Goal: Download file/media

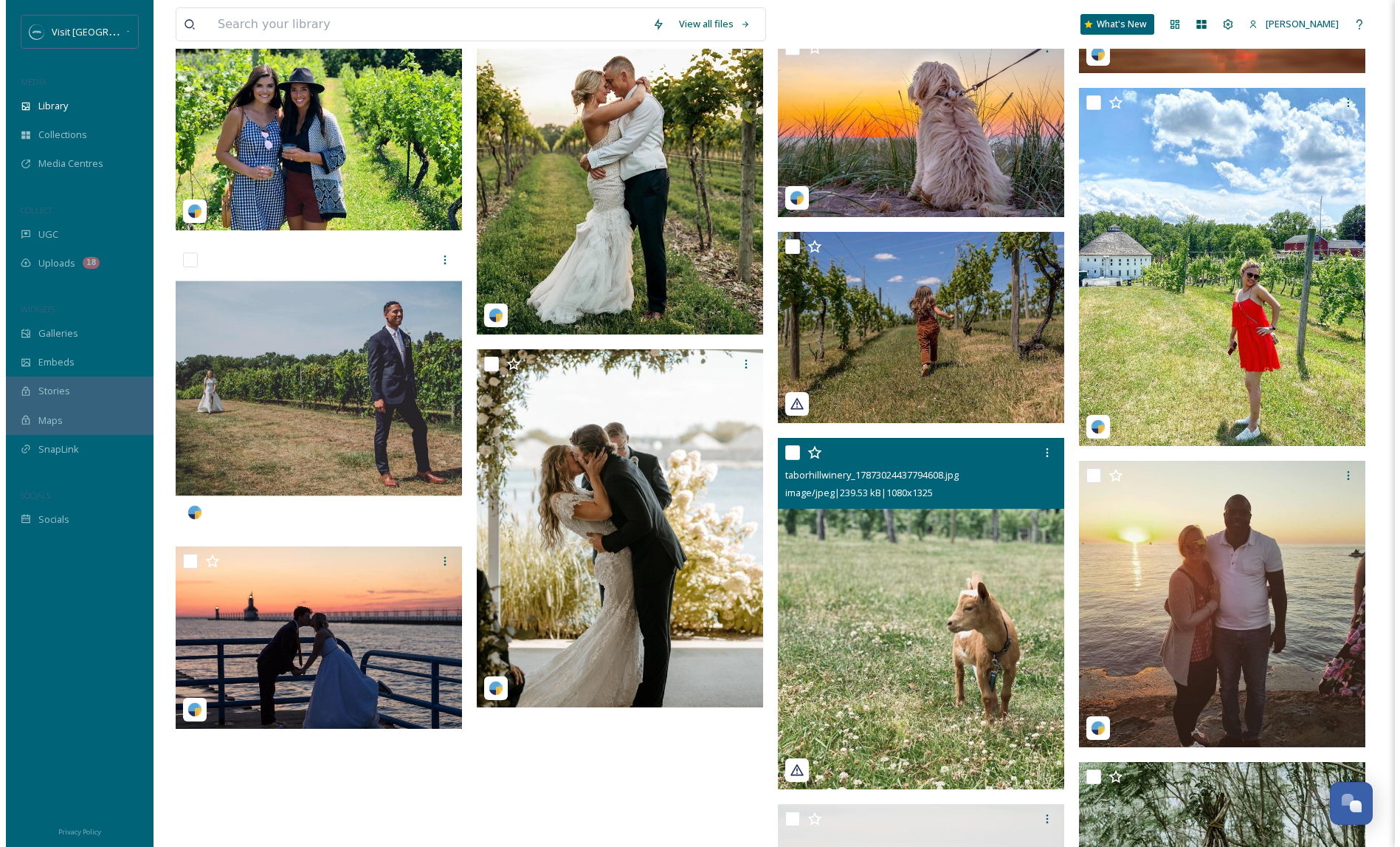
scroll to position [6209, 0]
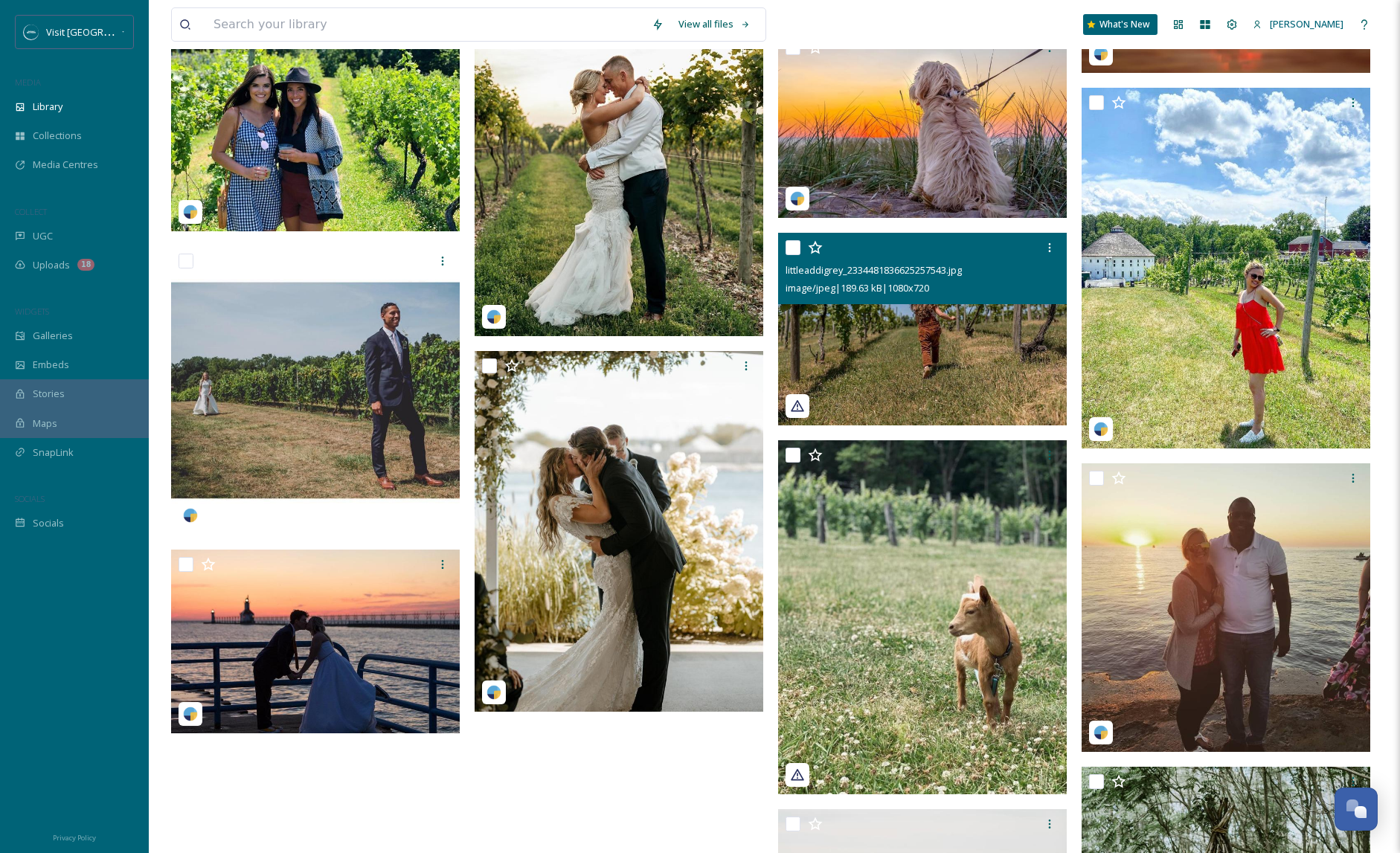
click at [903, 354] on img at bounding box center [922, 329] width 288 height 193
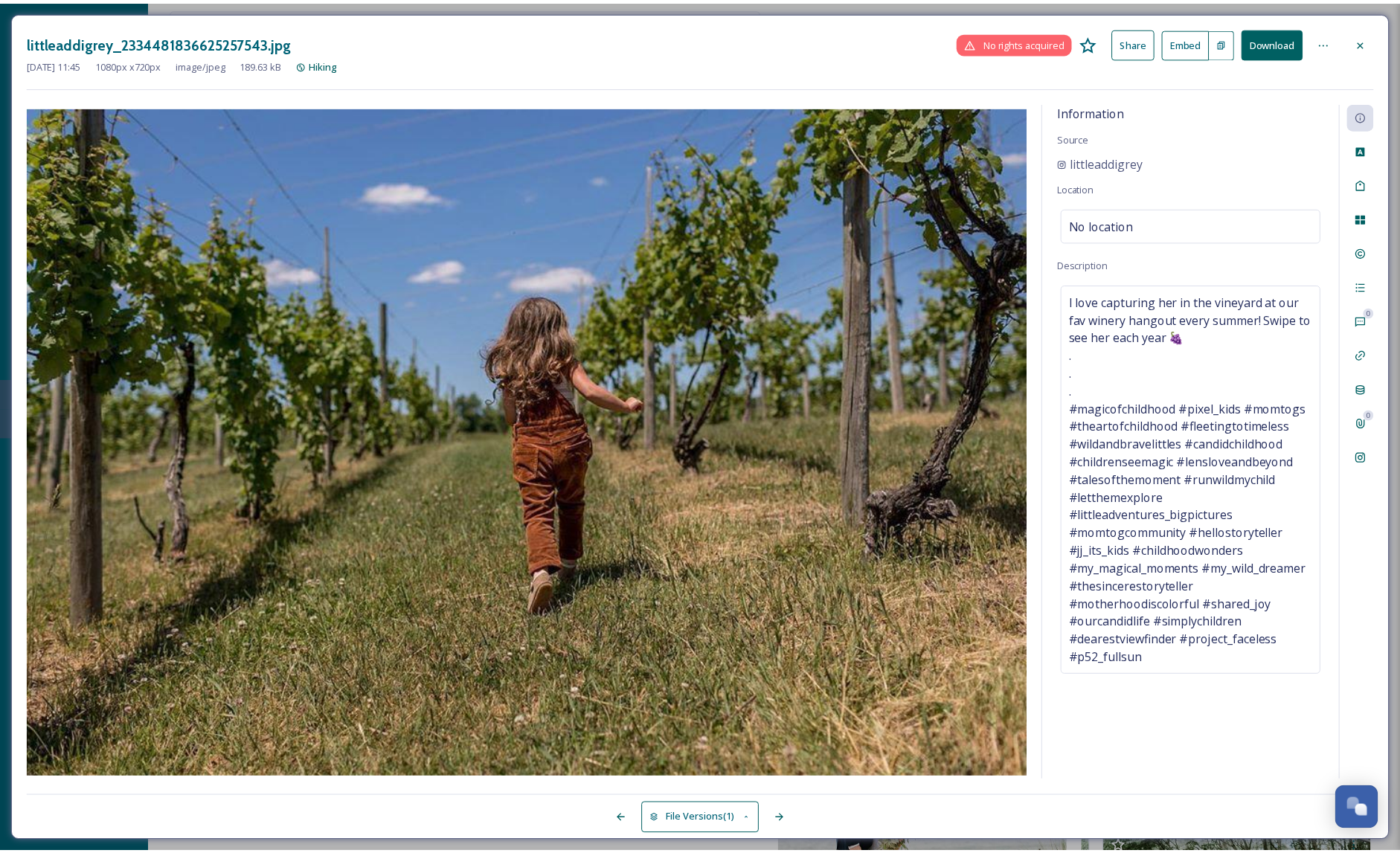
scroll to position [6311, 0]
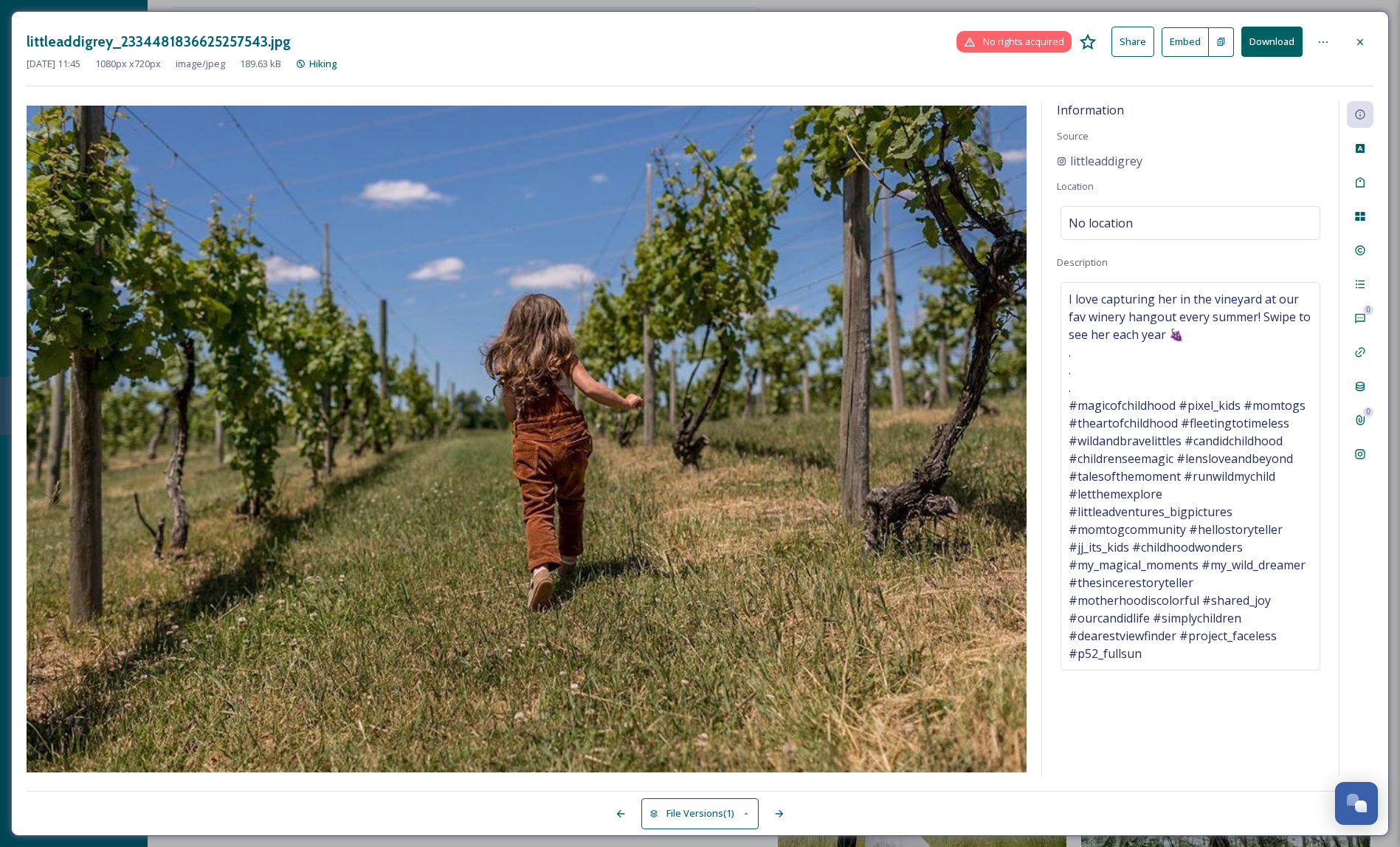
click at [1274, 47] on button "Download" at bounding box center [1272, 42] width 62 height 30
click at [1364, 48] on div at bounding box center [1360, 42] width 27 height 27
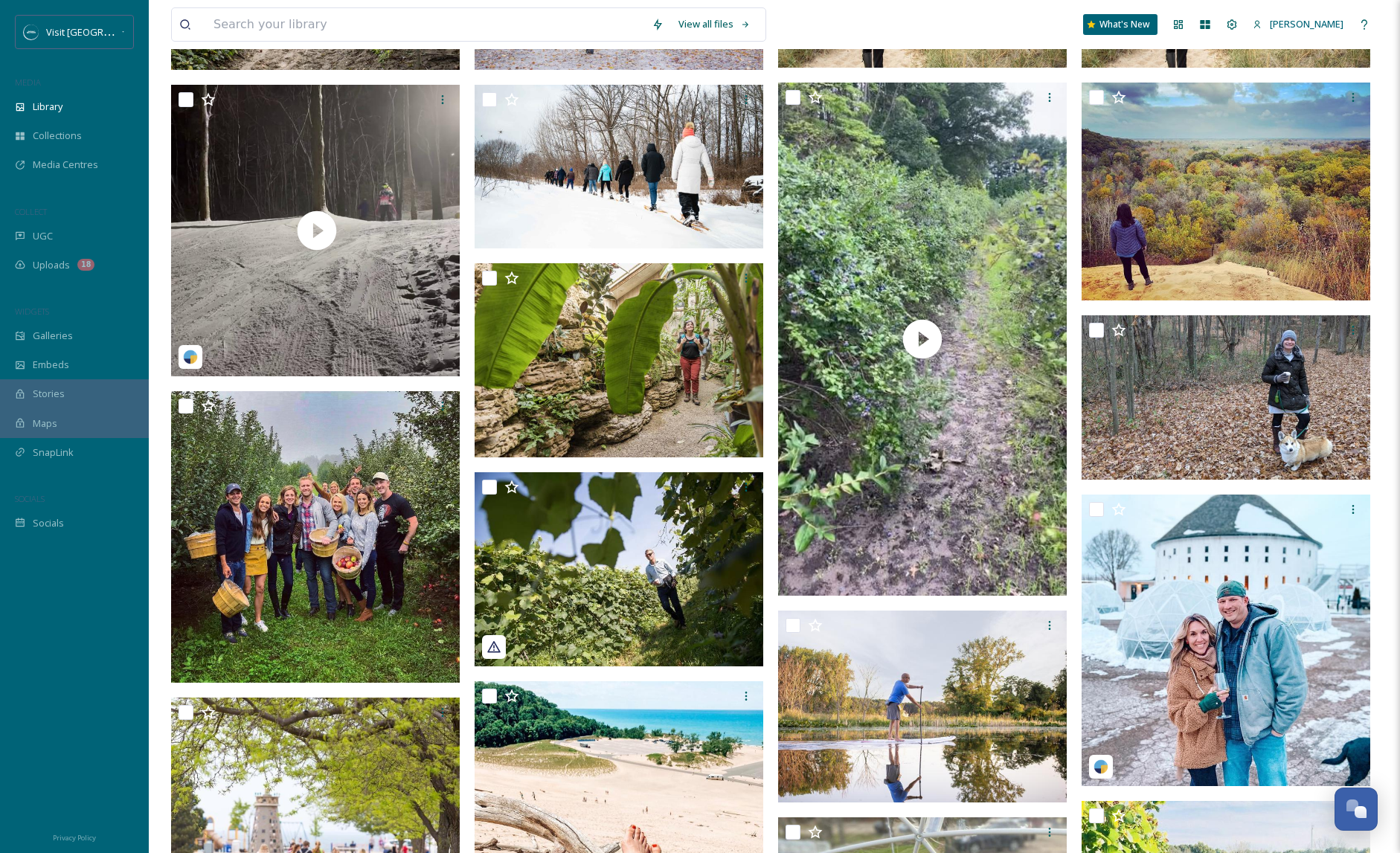
scroll to position [487, 0]
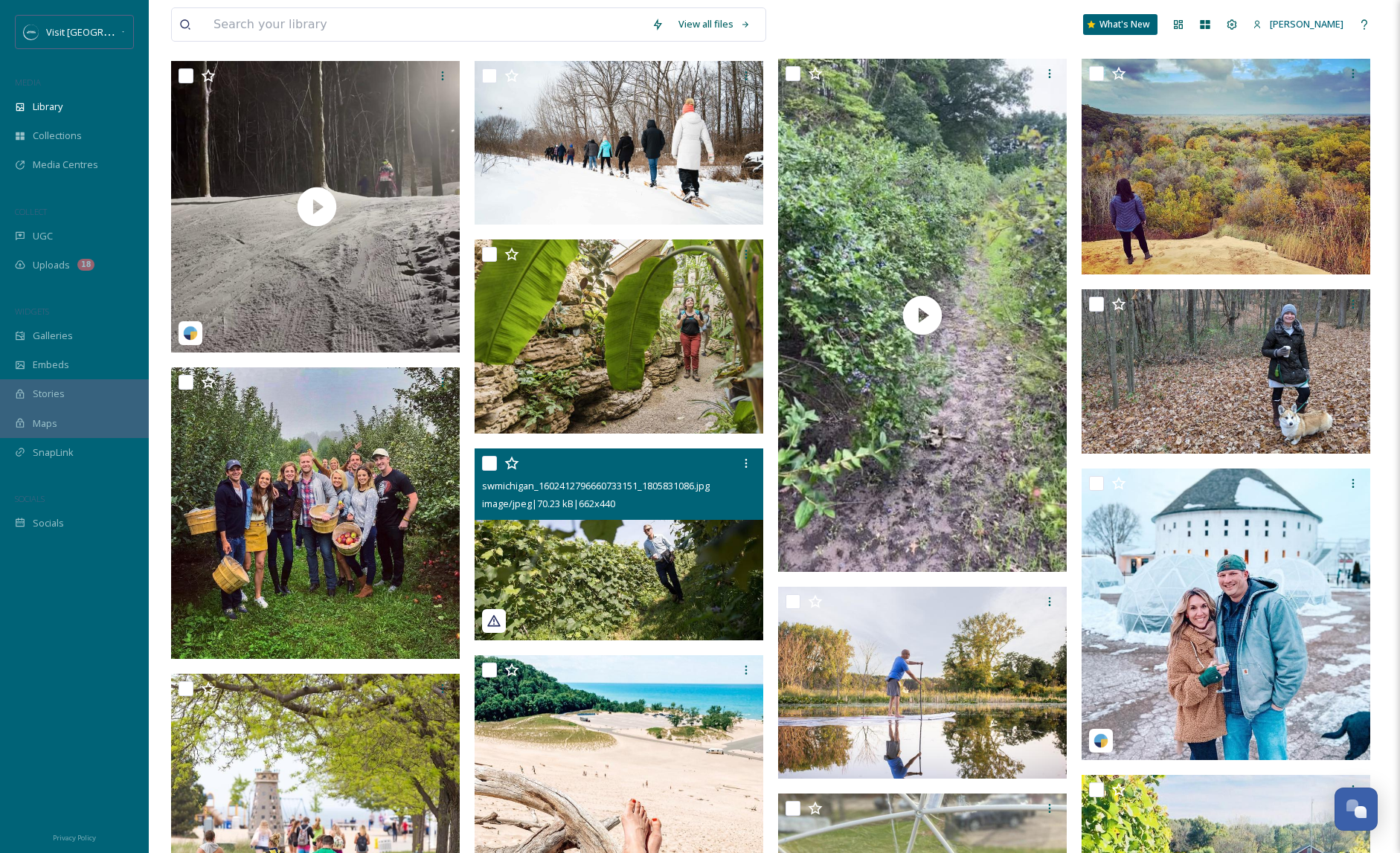
click at [636, 555] on img at bounding box center [619, 544] width 288 height 192
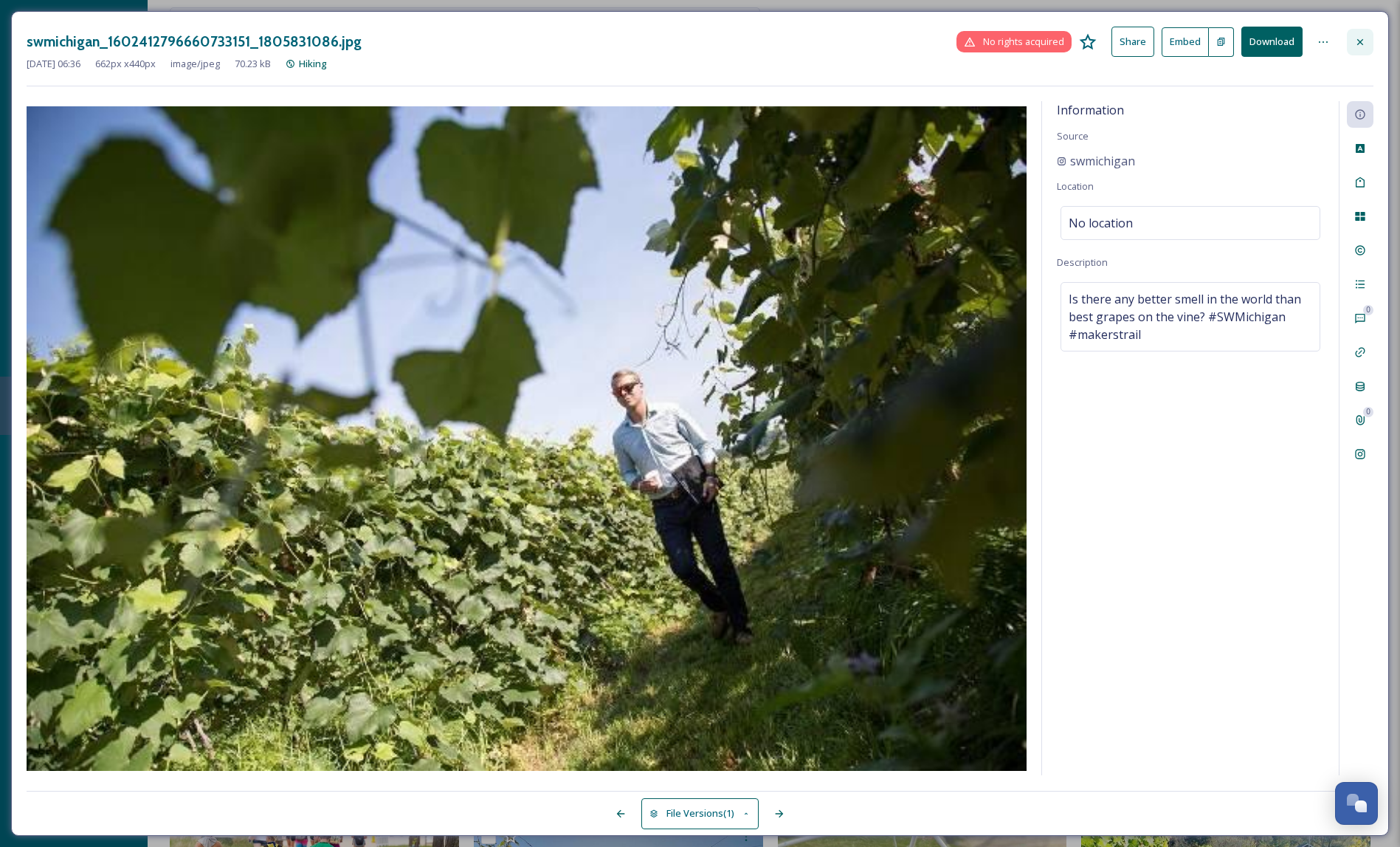
click at [1362, 43] on icon at bounding box center [1359, 41] width 6 height 6
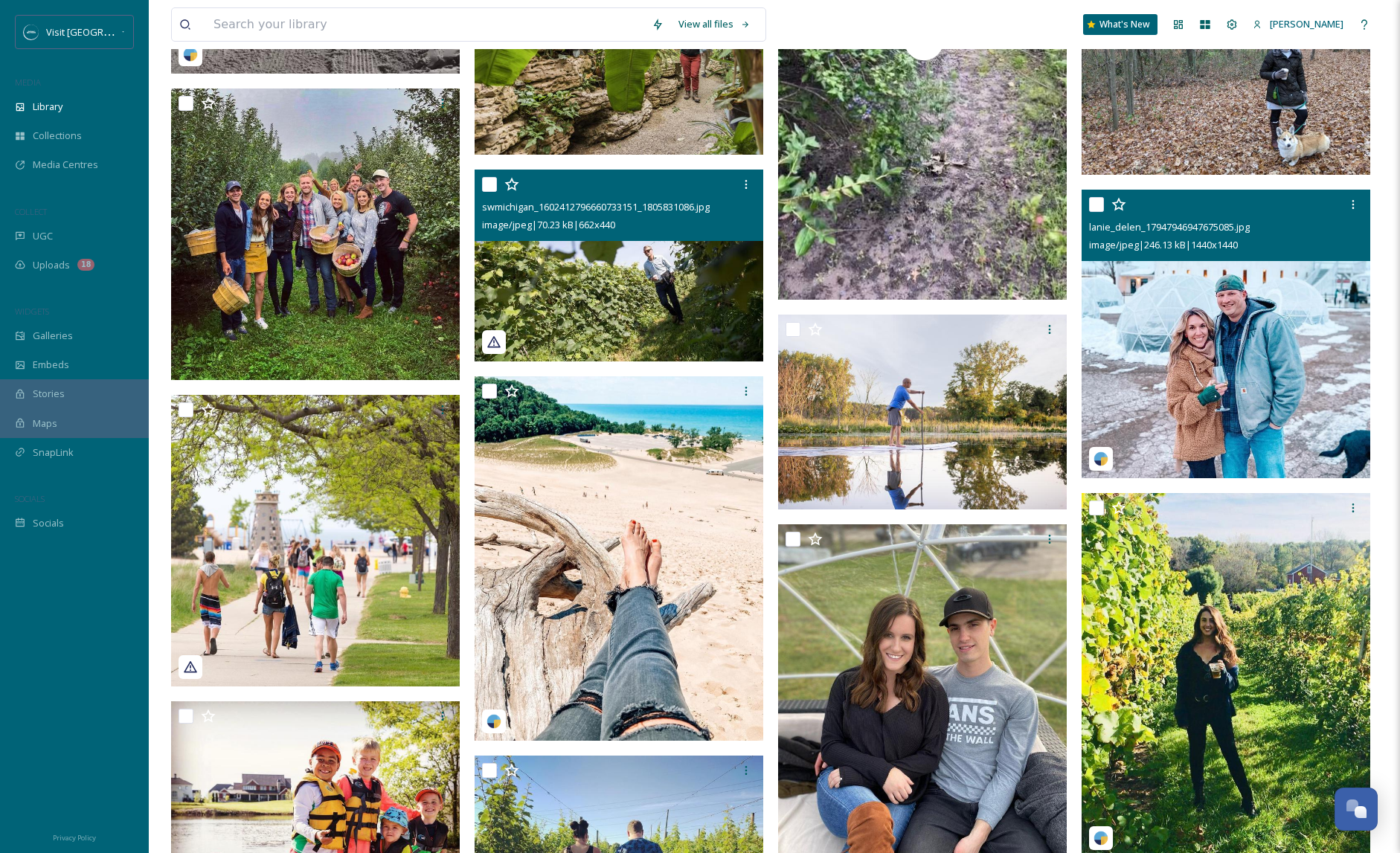
scroll to position [767, 0]
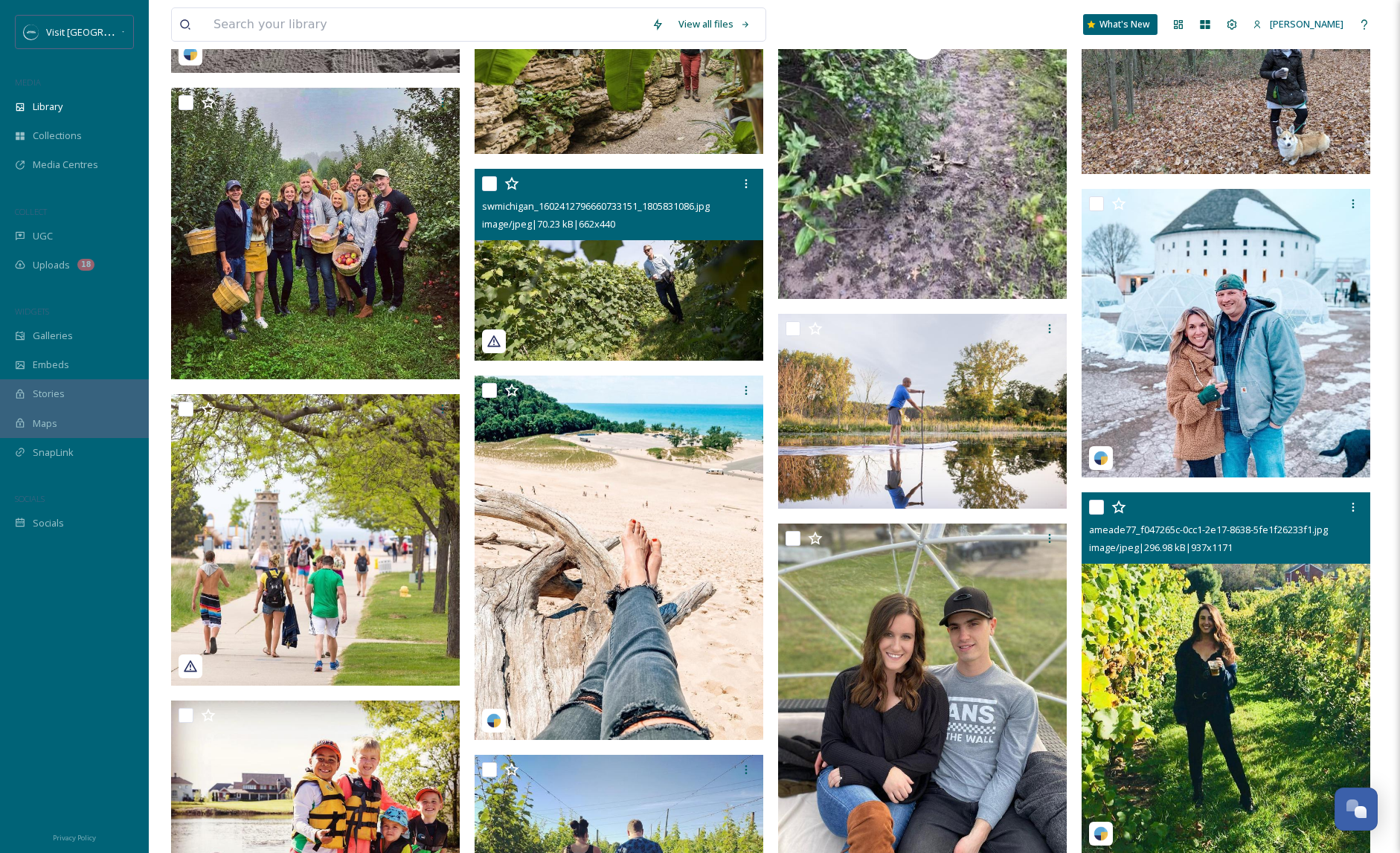
click at [1226, 599] on img at bounding box center [1226, 672] width 288 height 360
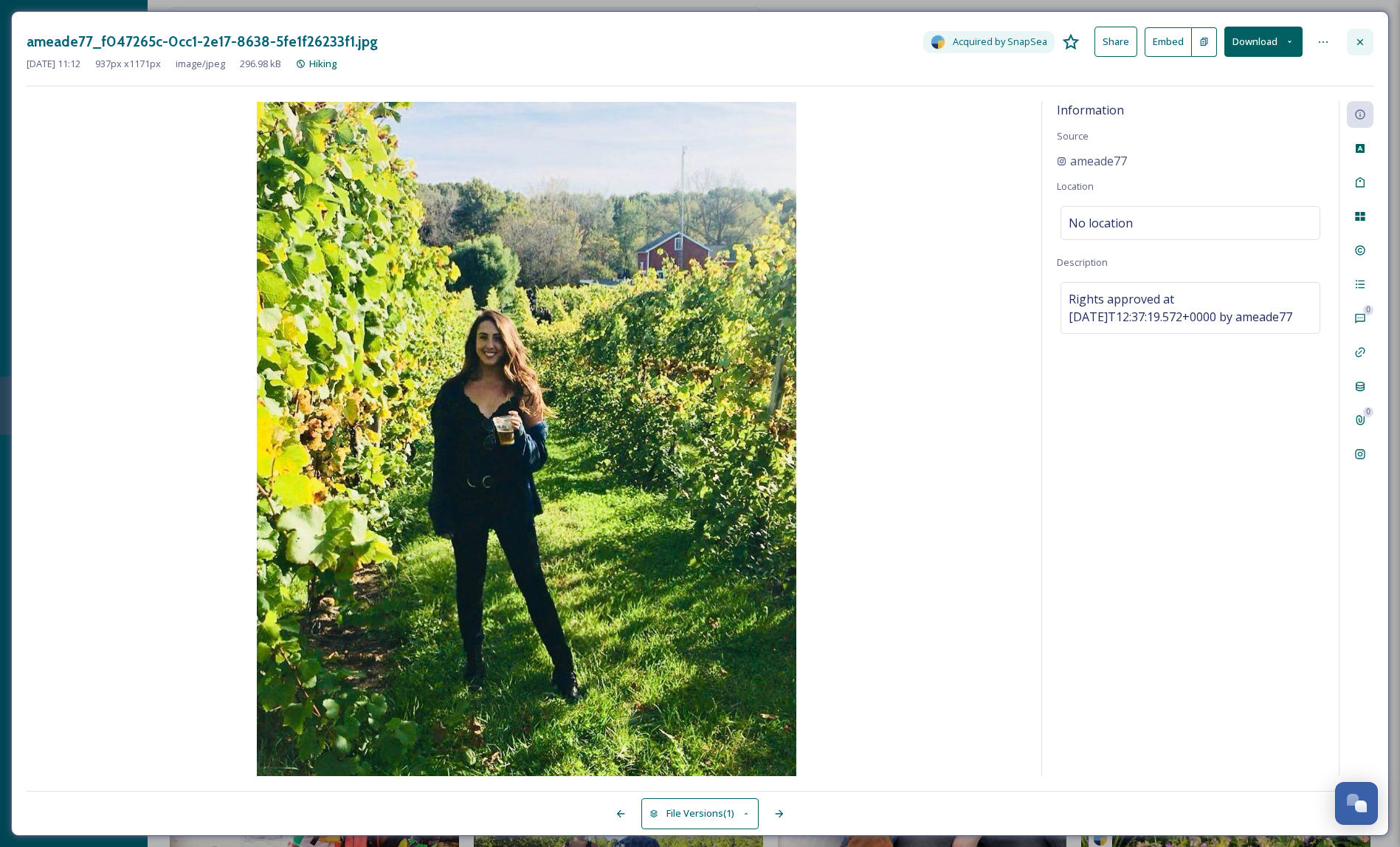
click at [1368, 52] on div at bounding box center [1360, 42] width 27 height 27
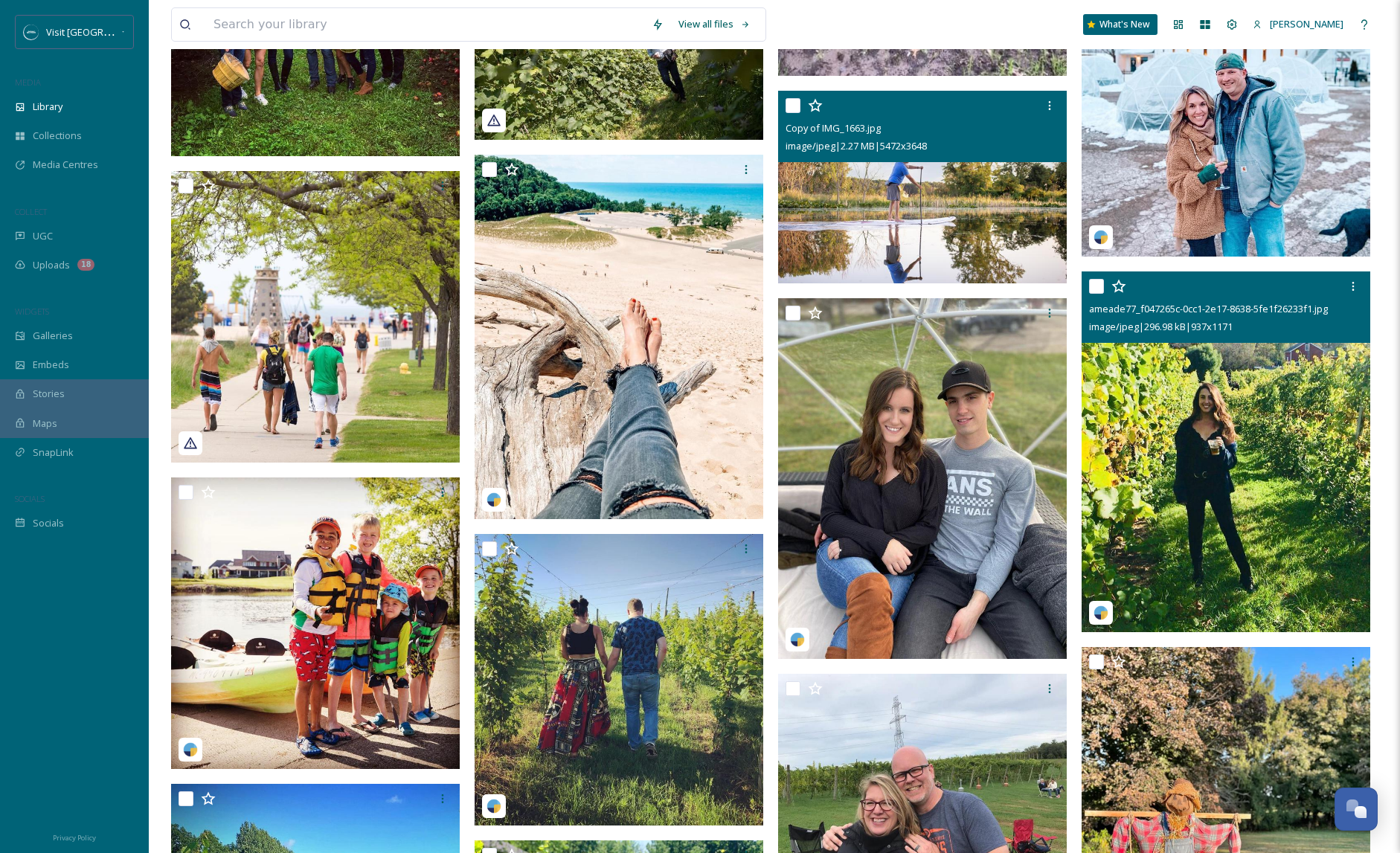
scroll to position [997, 0]
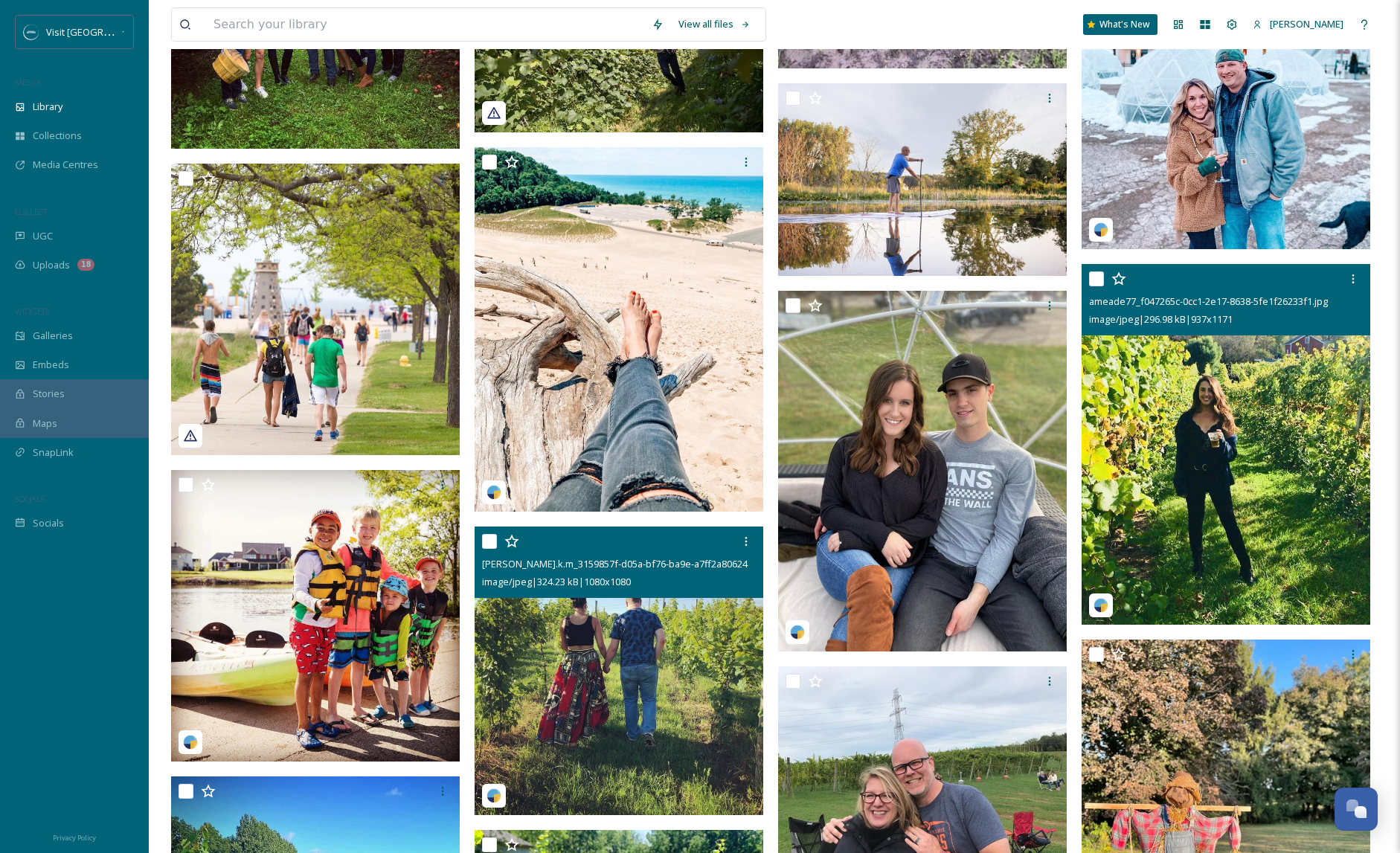
click at [705, 661] on img at bounding box center [619, 670] width 288 height 288
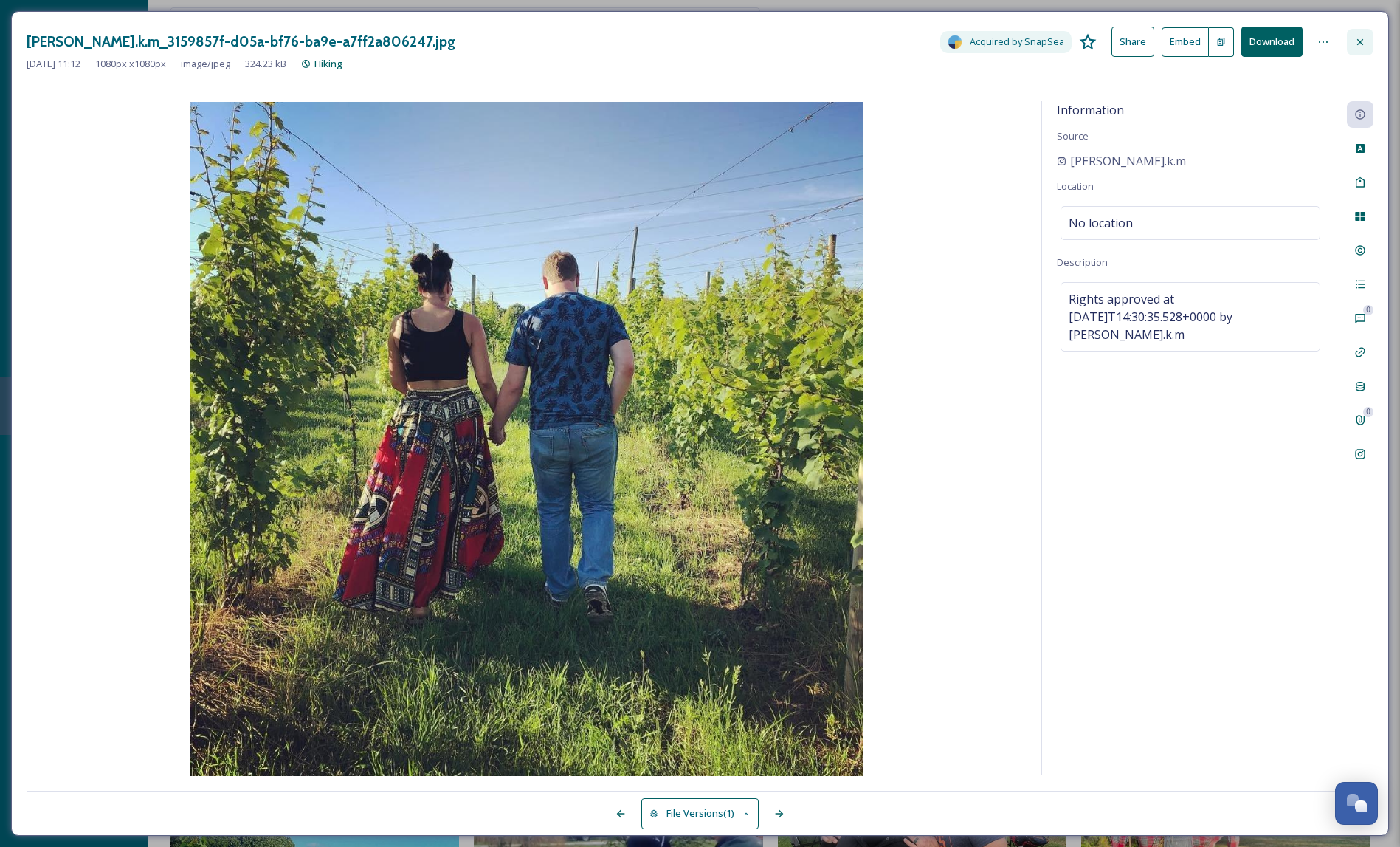
click at [1356, 39] on icon at bounding box center [1360, 42] width 12 height 12
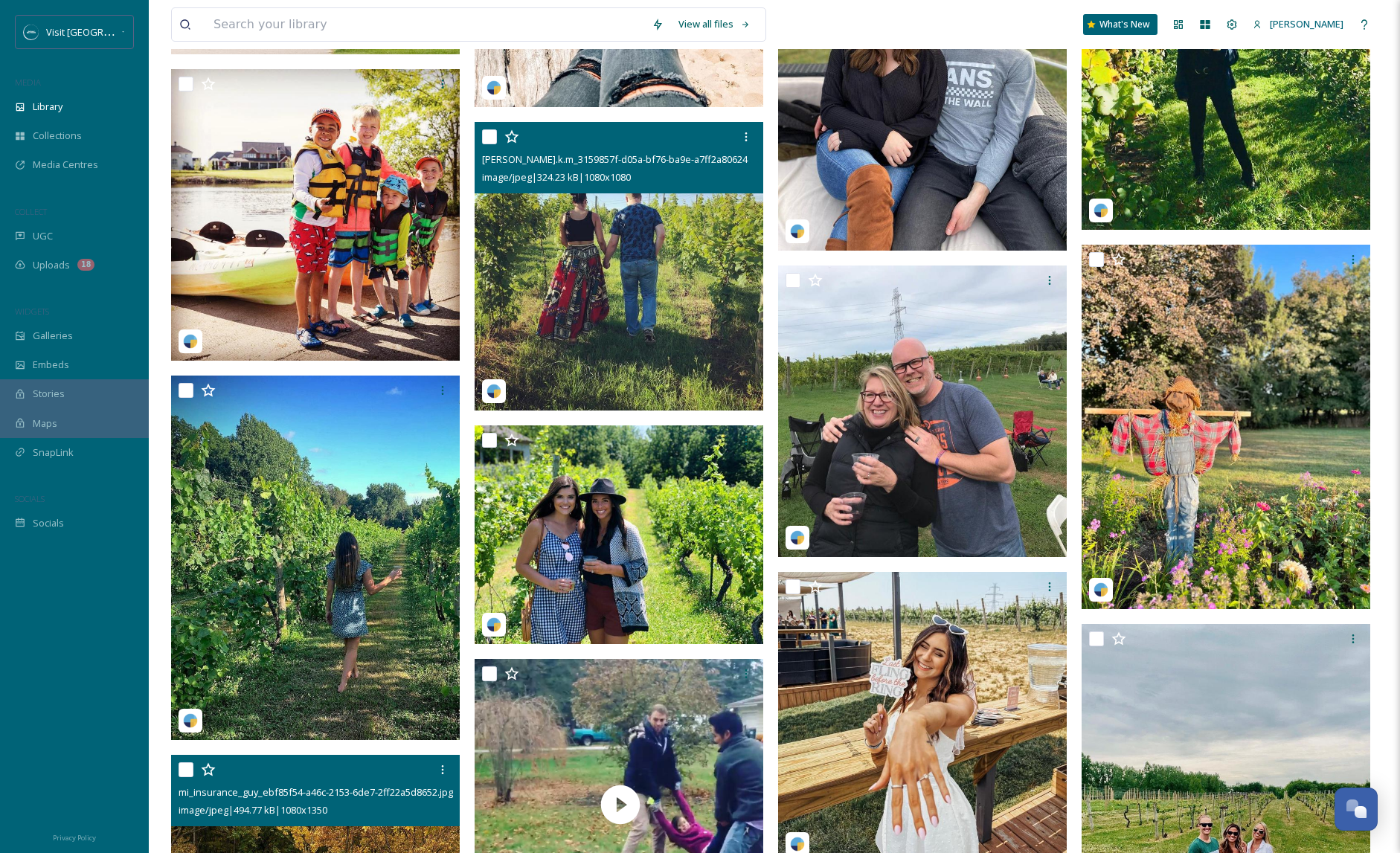
scroll to position [1466, 0]
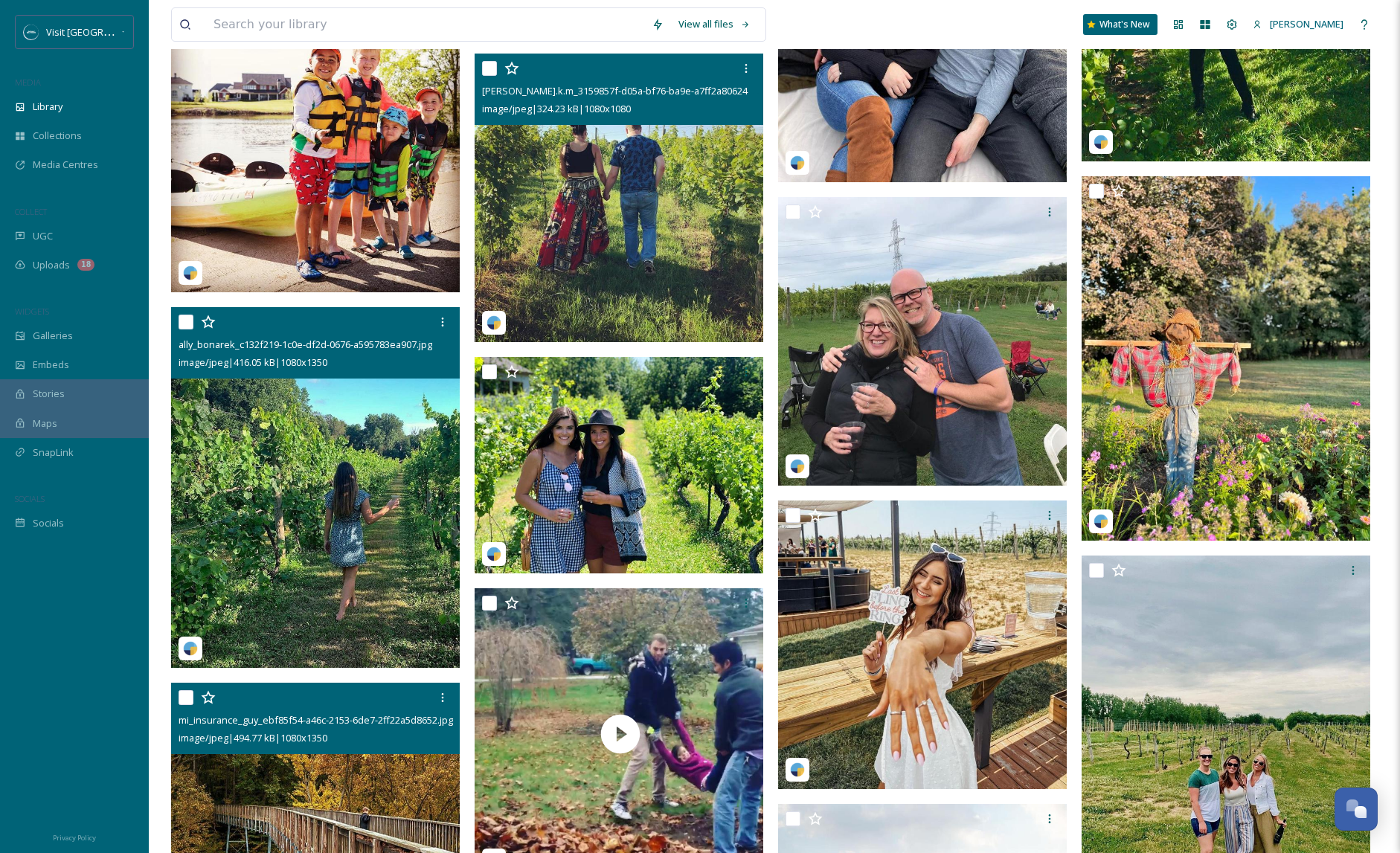
click at [277, 473] on img at bounding box center [315, 487] width 288 height 360
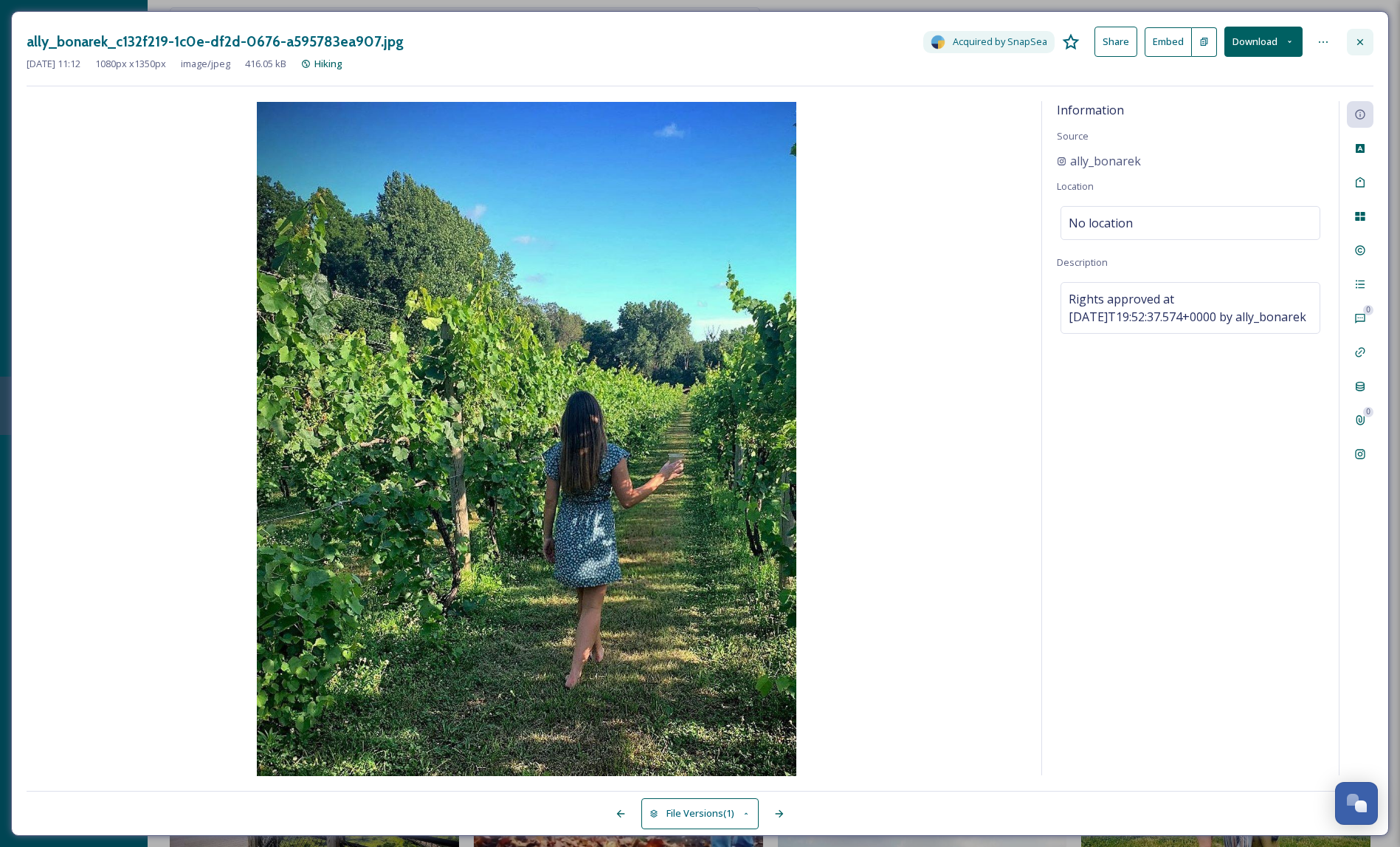
click at [1364, 47] on icon at bounding box center [1360, 42] width 12 height 12
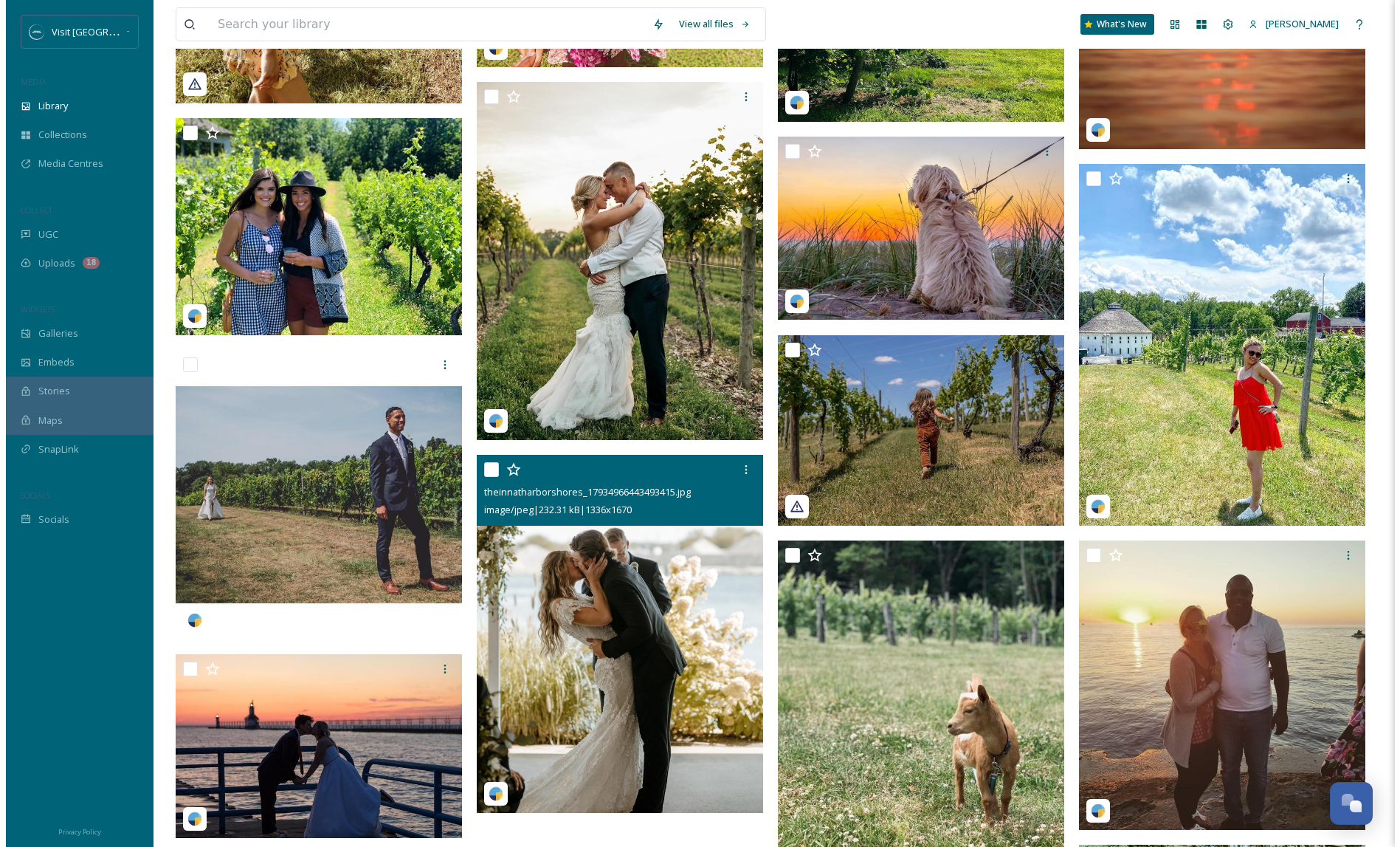
scroll to position [6048, 0]
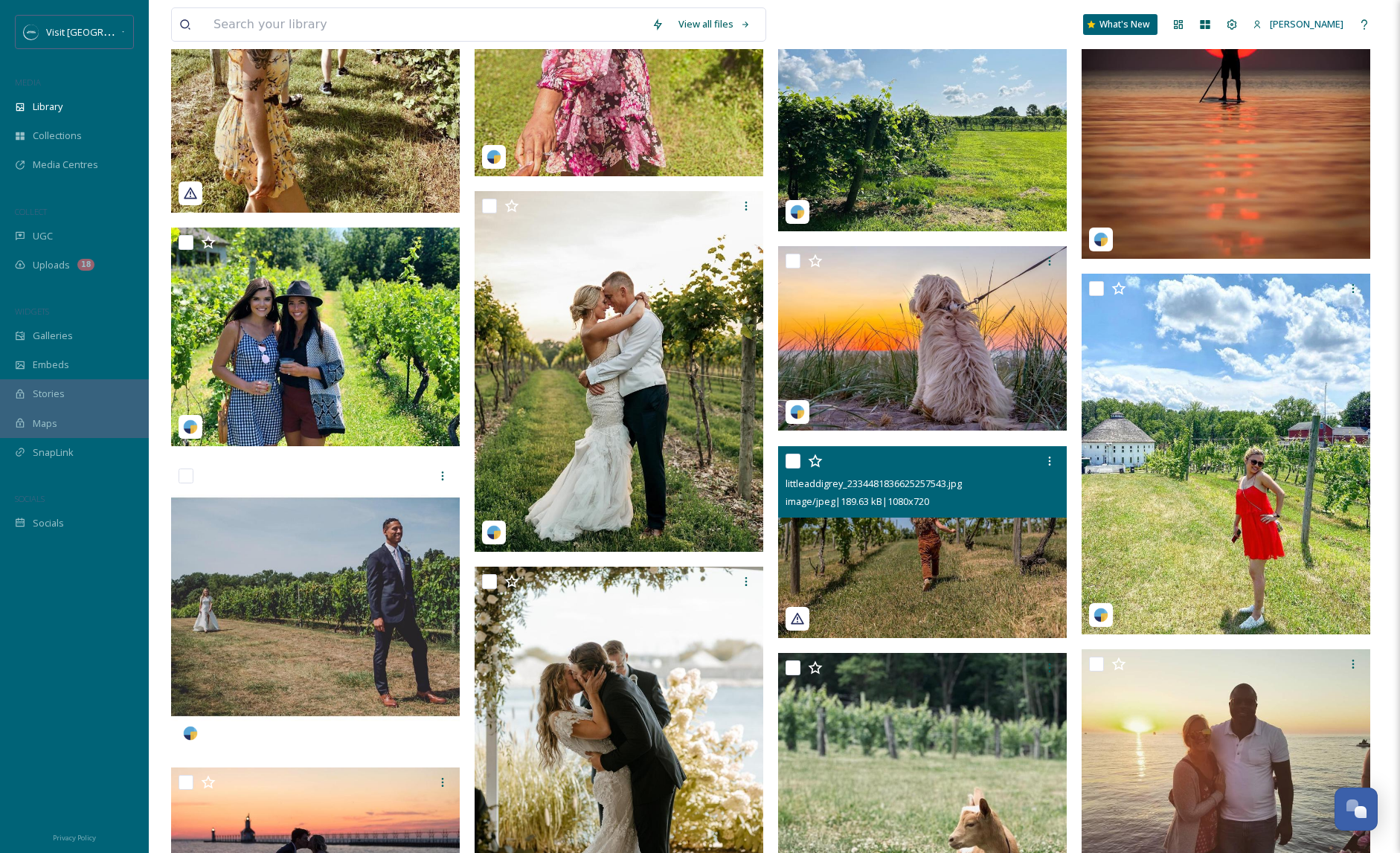
click at [877, 514] on div "littleaddigrey_2334481836625257543.jpg image/jpeg | 189.63 kB | 1080 x 720" at bounding box center [922, 481] width 288 height 71
click at [874, 539] on img at bounding box center [922, 541] width 288 height 193
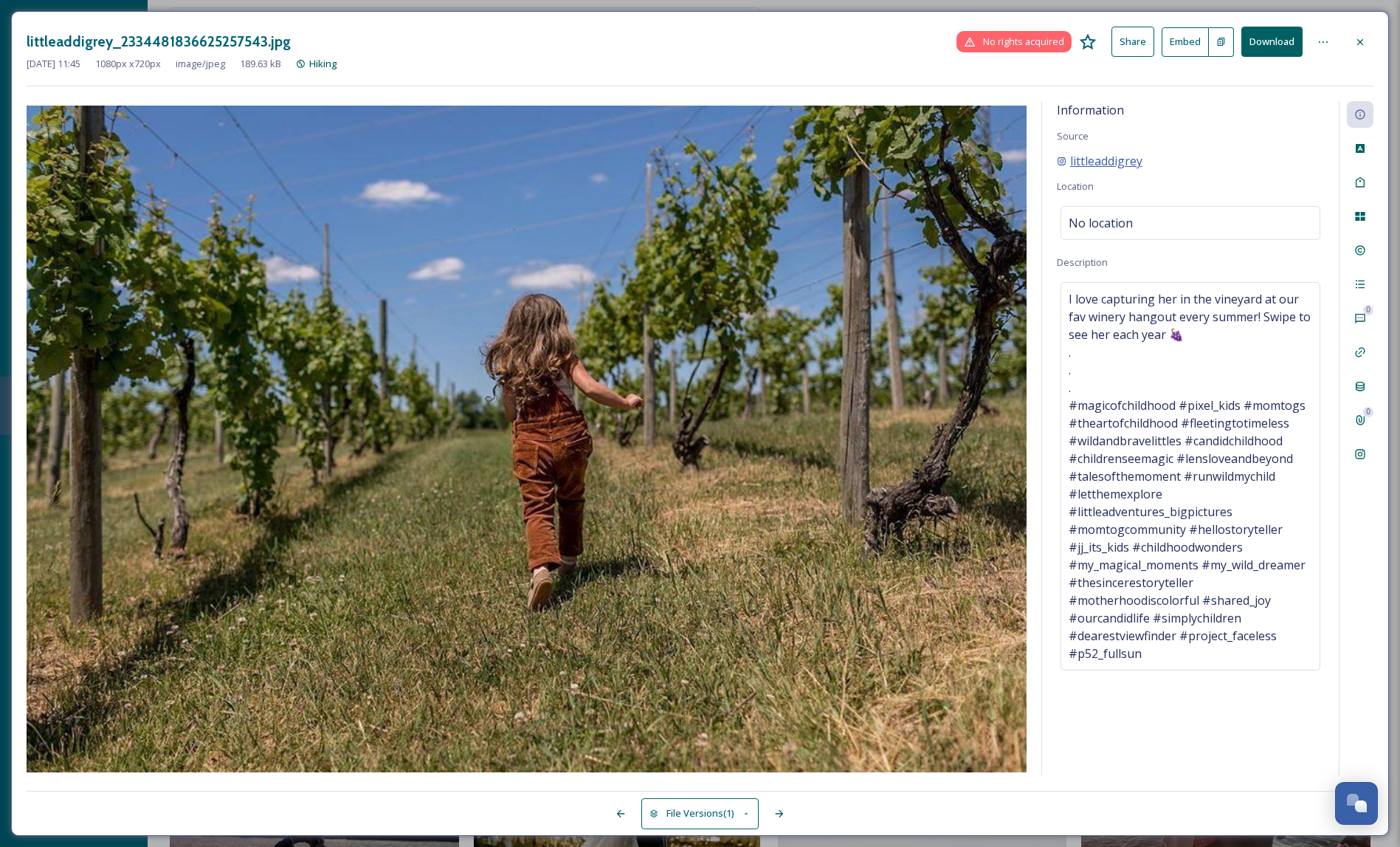
click at [1096, 161] on span "littleaddigrey" at bounding box center [1106, 161] width 72 height 17
drag, startPoint x: 1175, startPoint y: 164, endPoint x: 1071, endPoint y: 161, distance: 104.0
click at [1071, 161] on div "littleaddigrey" at bounding box center [1190, 161] width 267 height 17
copy span "littleaddigrey"
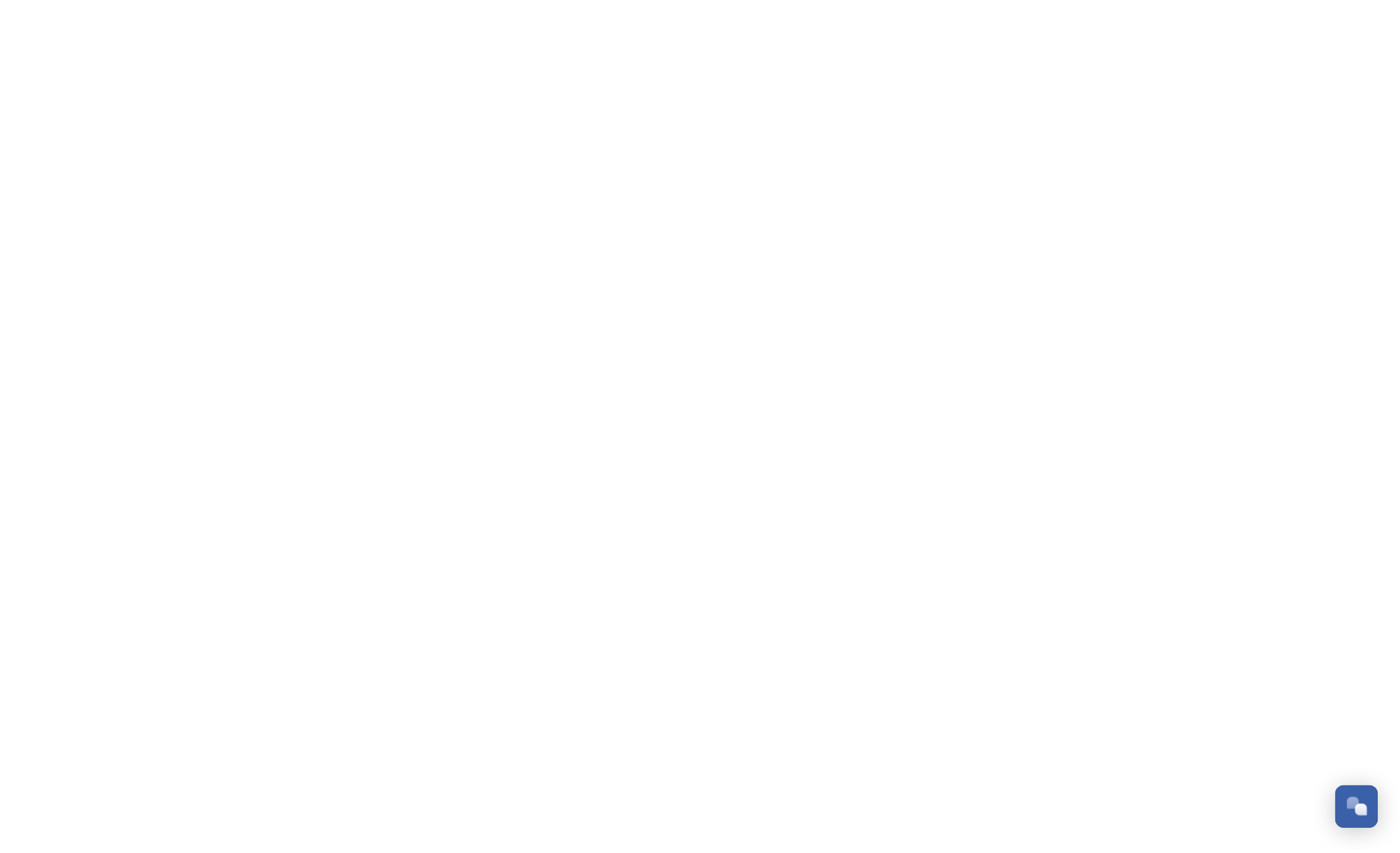
scroll to position [6354, 0]
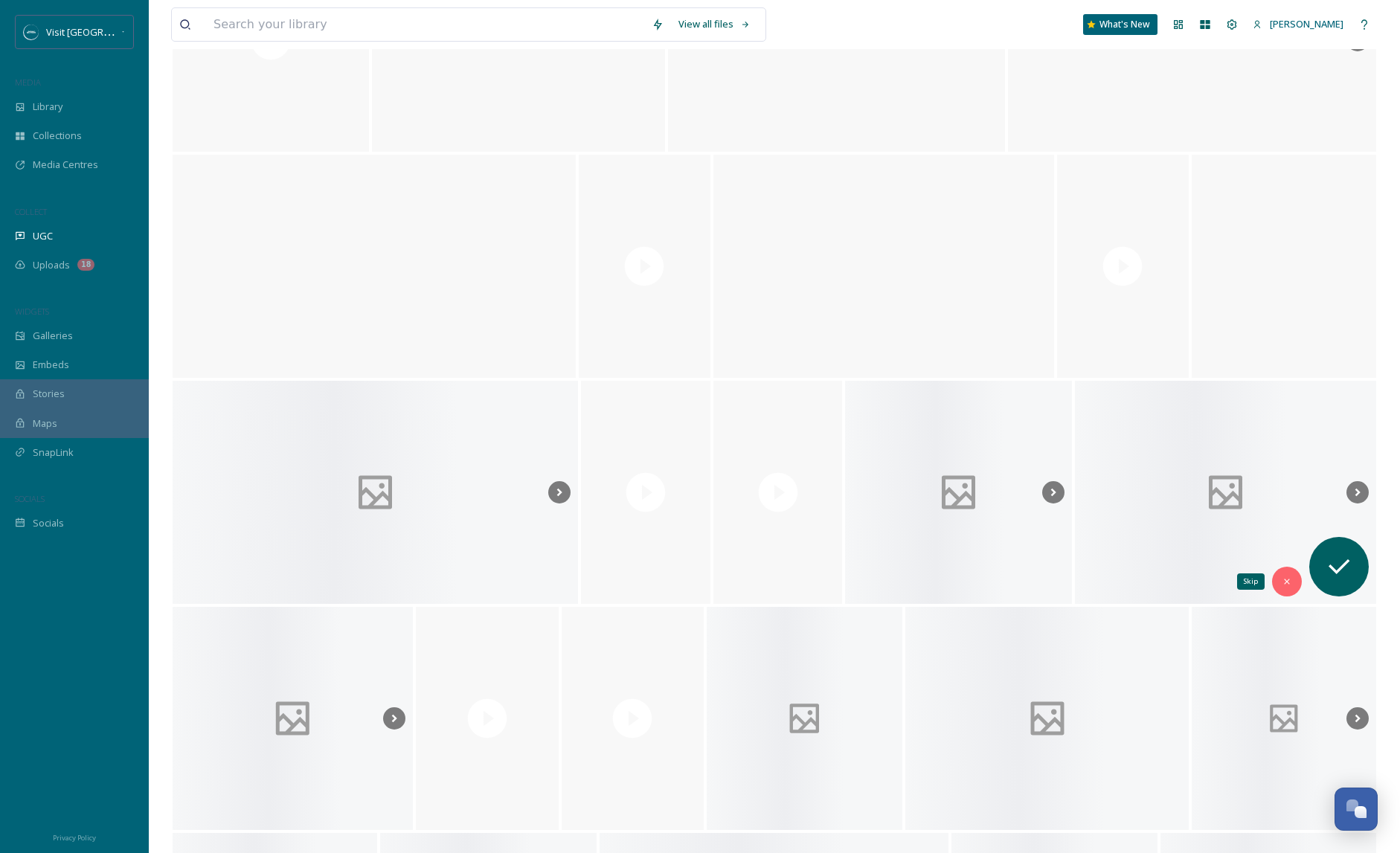
scroll to position [12109, 0]
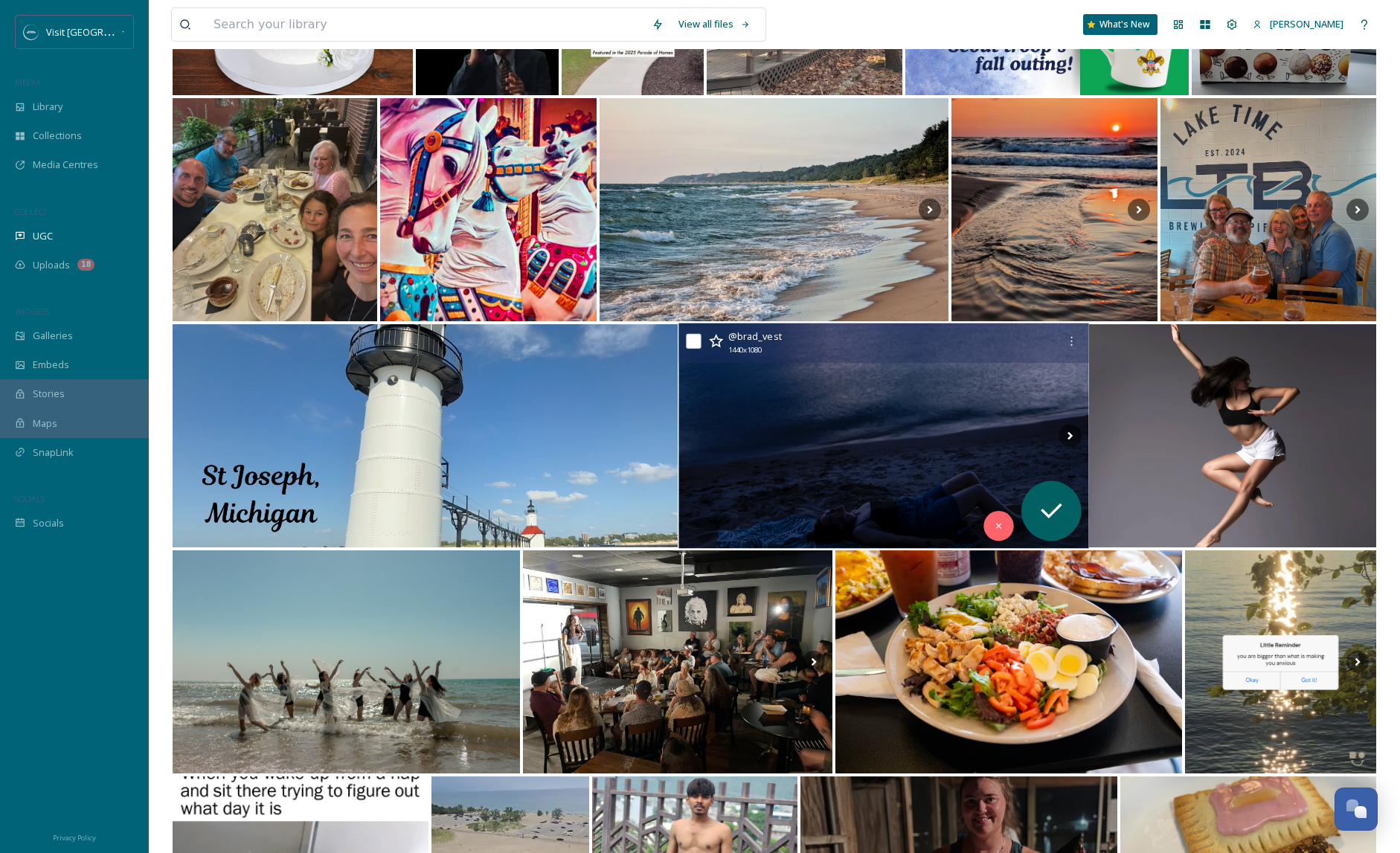
click at [853, 414] on img at bounding box center [883, 436] width 410 height 225
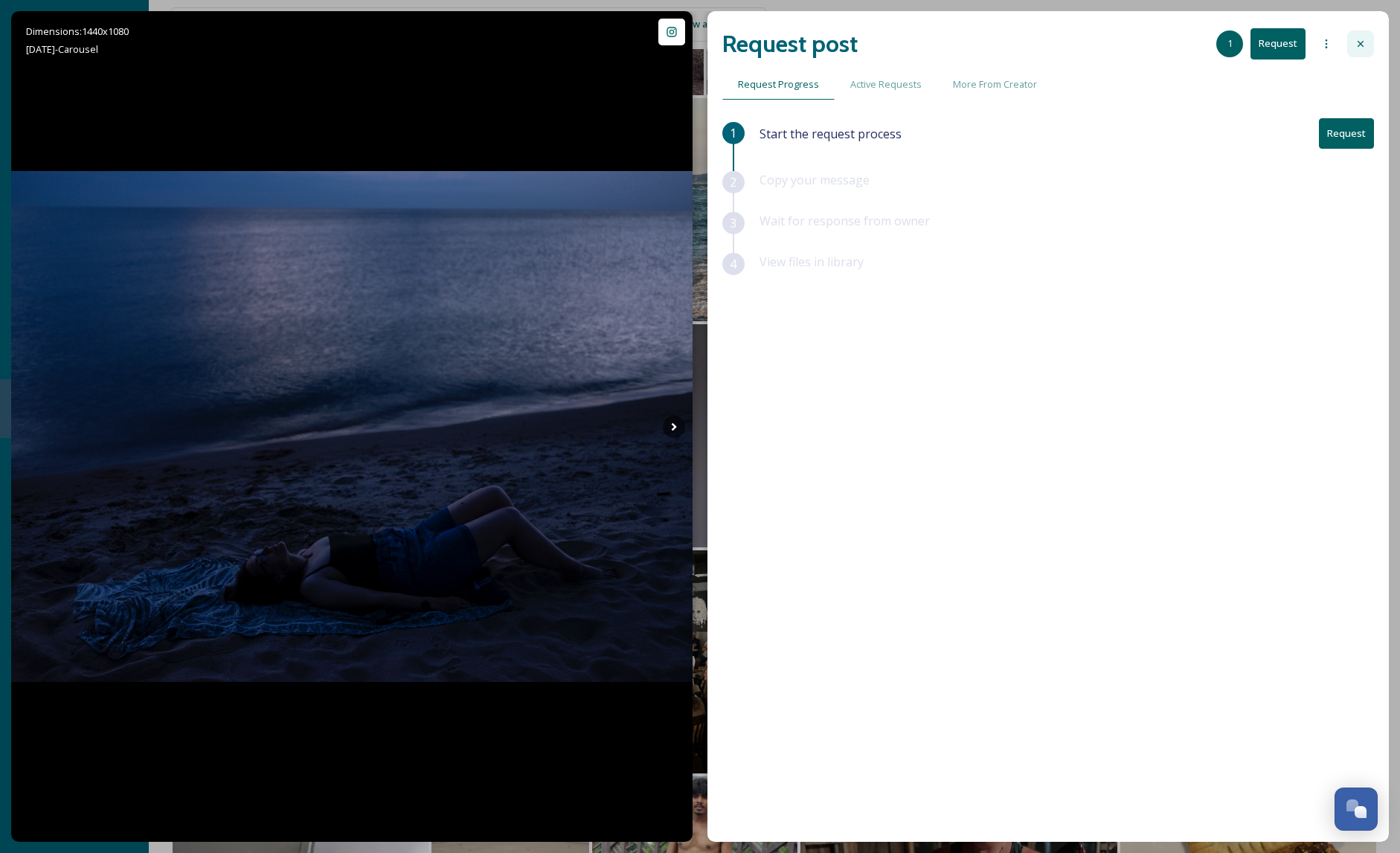
click at [1353, 46] on div at bounding box center [1361, 44] width 27 height 27
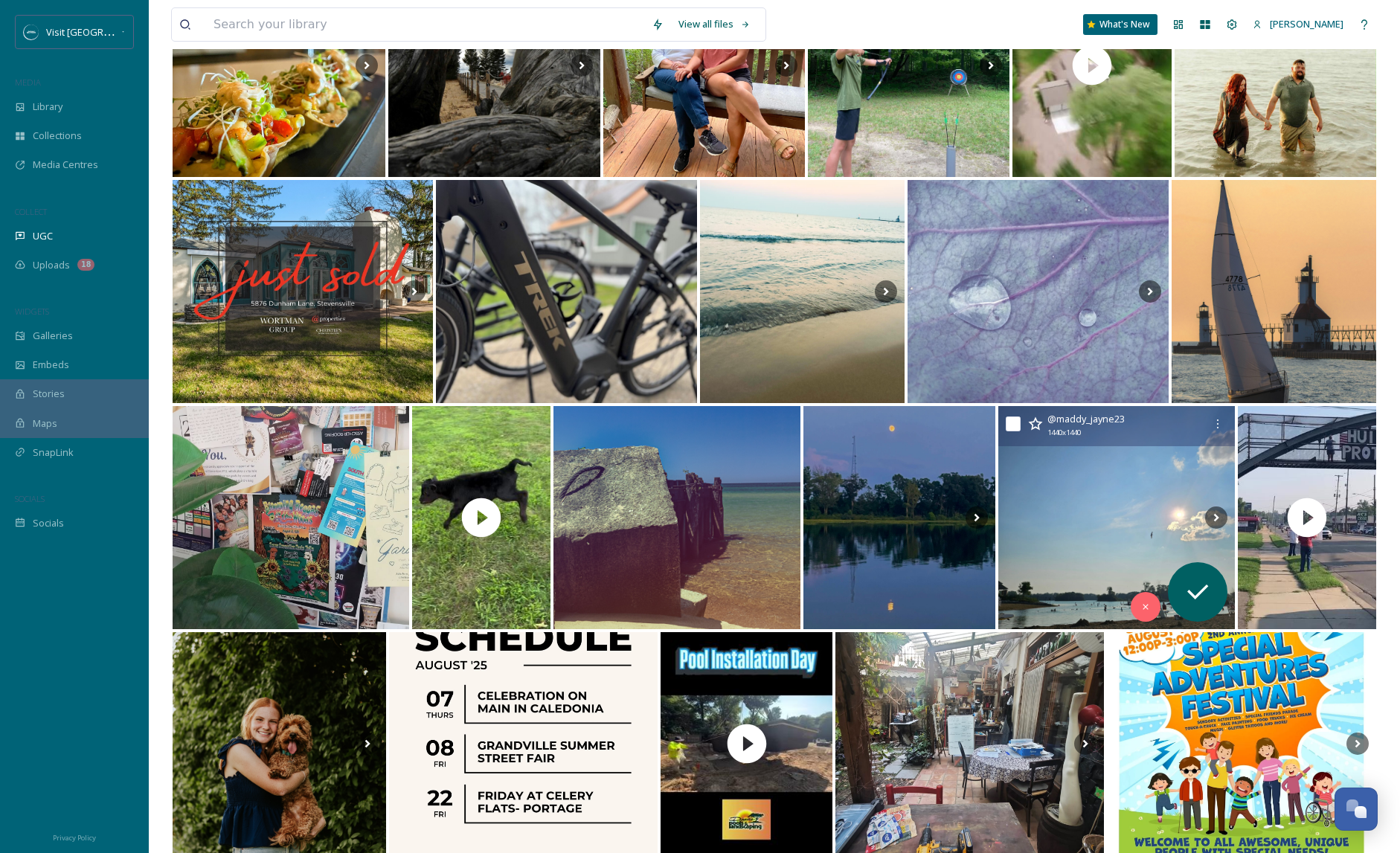
scroll to position [3580, 0]
